Goal: Task Accomplishment & Management: Manage account settings

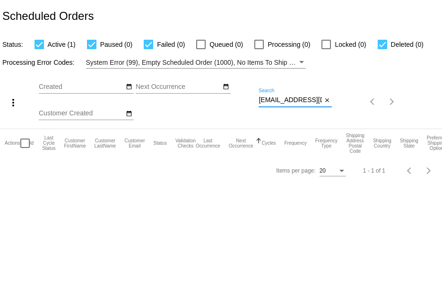
scroll to position [0, 13]
drag, startPoint x: 260, startPoint y: 99, endPoint x: 381, endPoint y: 149, distance: 131.3
click at [381, 149] on app-dashboard-scheduled-orders "Scheduled Orders Status: Active (1) Paused (0) Failed (0) Queued (0) Processing…" at bounding box center [221, 92] width 442 height 184
paste input "[EMAIL_ADDRESS][DOMAIN_NAME]"
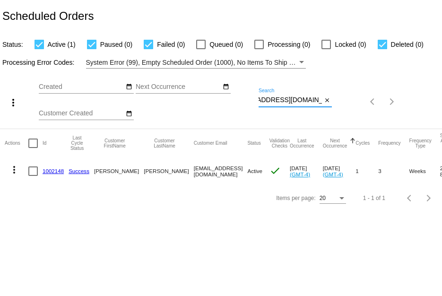
type input "[EMAIL_ADDRESS][DOMAIN_NAME]"
click at [52, 169] on link "1002148" at bounding box center [53, 171] width 21 height 6
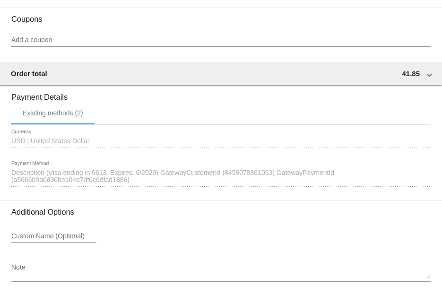
scroll to position [892, 0]
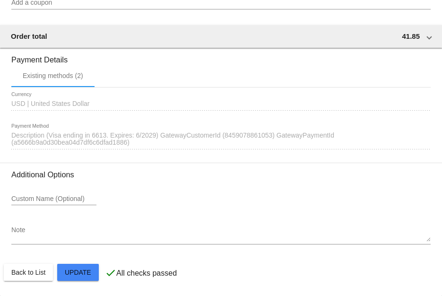
drag, startPoint x: 9, startPoint y: 136, endPoint x: 158, endPoint y: 137, distance: 149.3
copy span "Description (Visa ending in 6613. Expires: 6/2029)"
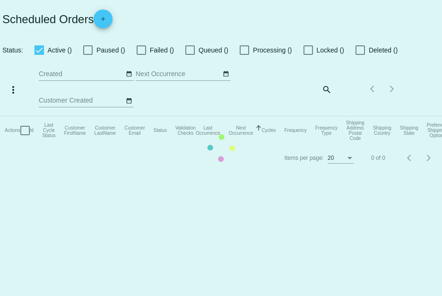
checkbox input "true"
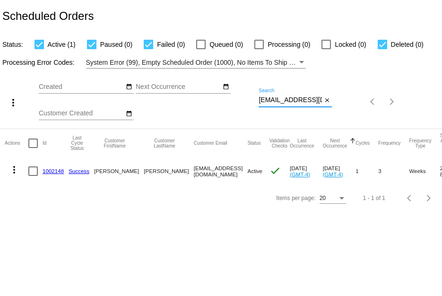
scroll to position [0, 27]
drag, startPoint x: 259, startPoint y: 100, endPoint x: 400, endPoint y: 111, distance: 141.2
click at [400, 111] on div "more_vert Sep Jan Feb Mar [DATE]" at bounding box center [221, 98] width 442 height 60
paste input "[EMAIL_ADDRESS][DOMAIN_NAME]"
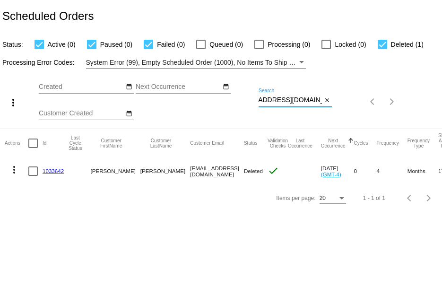
type input "[EMAIL_ADDRESS][DOMAIN_NAME]"
click at [53, 166] on mat-cell "1033642" at bounding box center [56, 170] width 26 height 27
click at [53, 170] on link "1033642" at bounding box center [53, 171] width 21 height 6
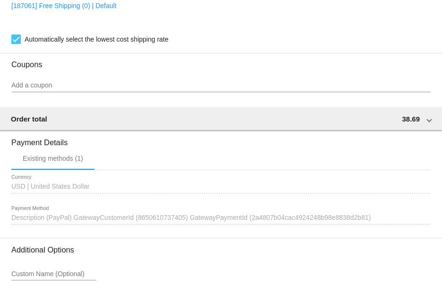
scroll to position [756, 0]
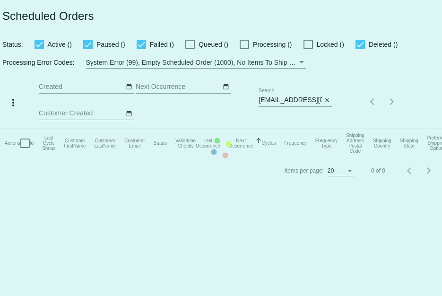
checkbox input "true"
